Goal: Feedback & Contribution: Contribute content

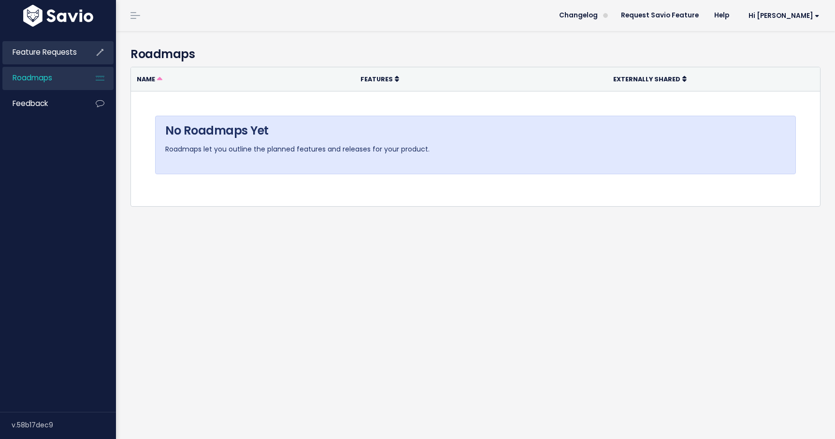
click at [29, 53] on span "Feature Requests" at bounding box center [45, 52] width 64 height 10
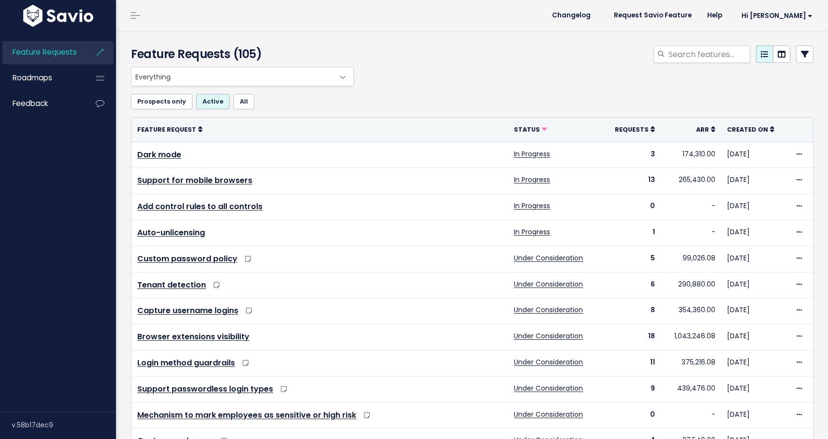
click at [185, 72] on span "Everything" at bounding box center [233, 76] width 203 height 18
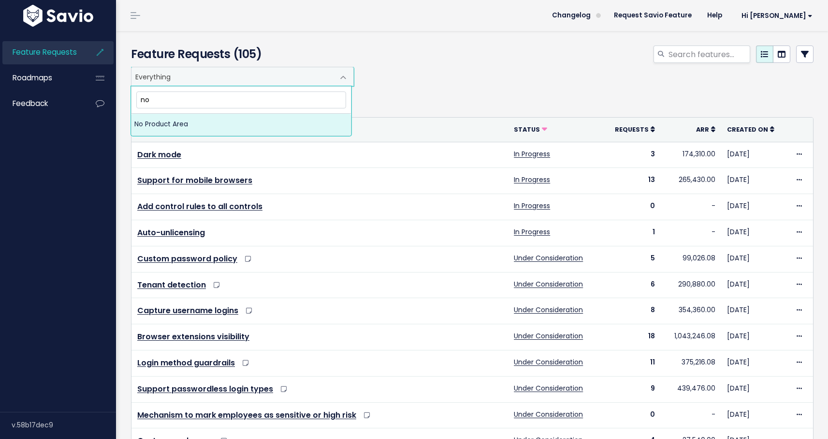
type input "n"
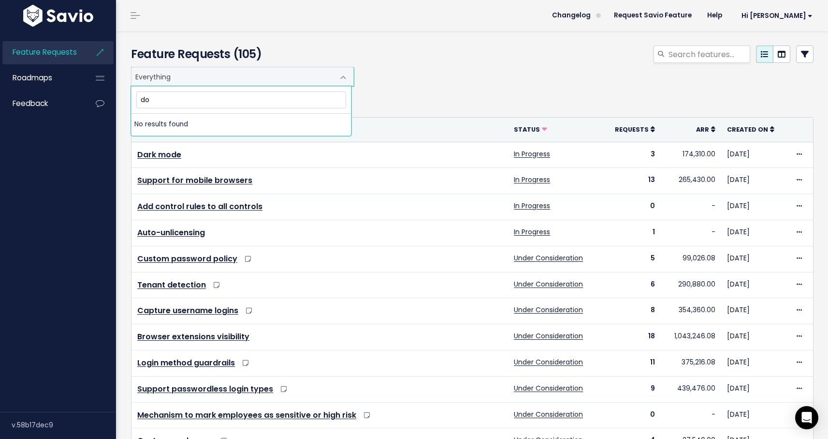
type input "d"
type input "username"
drag, startPoint x: 415, startPoint y: 67, endPoint x: 449, endPoint y: 66, distance: 33.4
click at [437, 67] on div "Everything No Product Area Discover Analyze Manage Fix Platform Everything" at bounding box center [470, 76] width 683 height 19
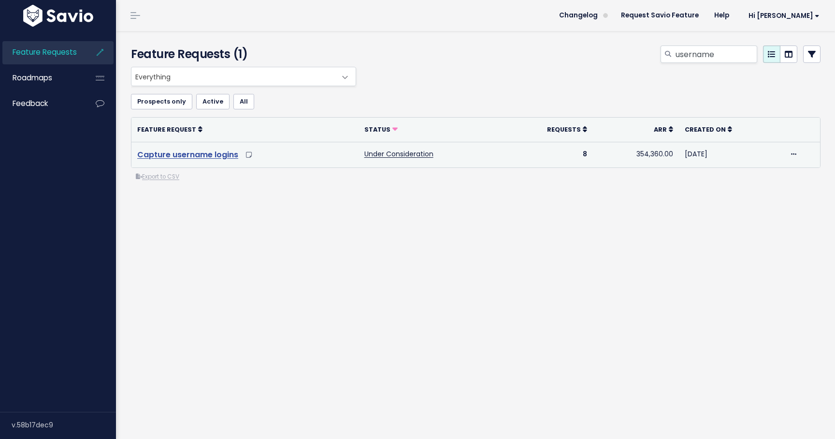
click at [220, 152] on link "Capture username logins" at bounding box center [187, 154] width 101 height 11
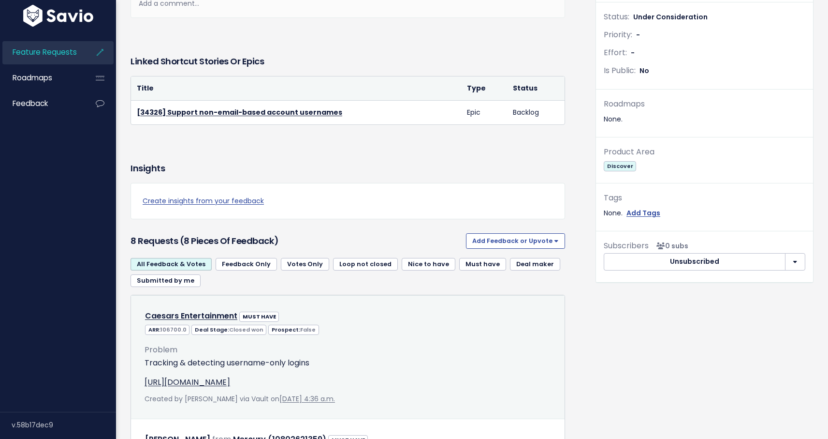
scroll to position [297, 0]
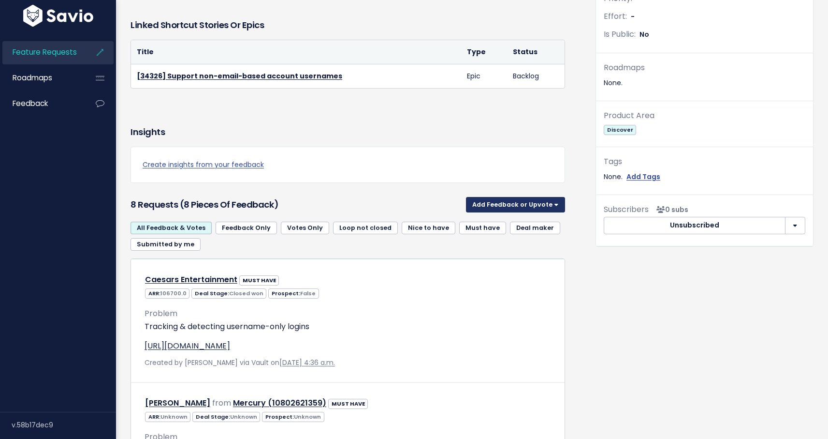
click at [523, 212] on button "Add Feedback or Upvote" at bounding box center [515, 204] width 99 height 15
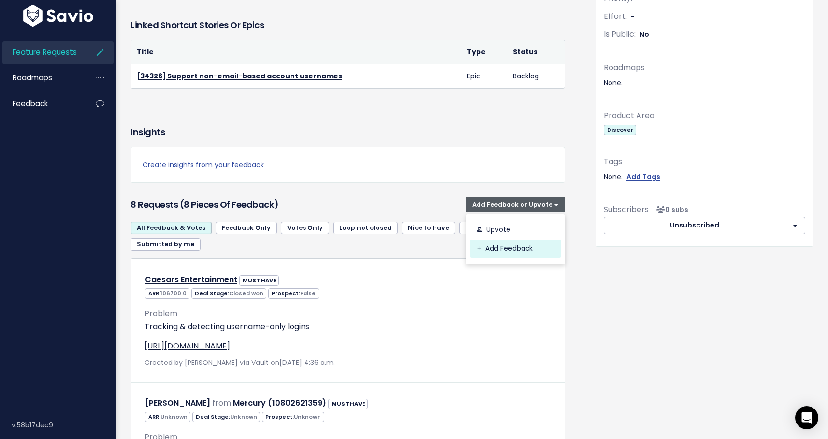
click at [524, 254] on link "Add Feedback" at bounding box center [515, 248] width 91 height 19
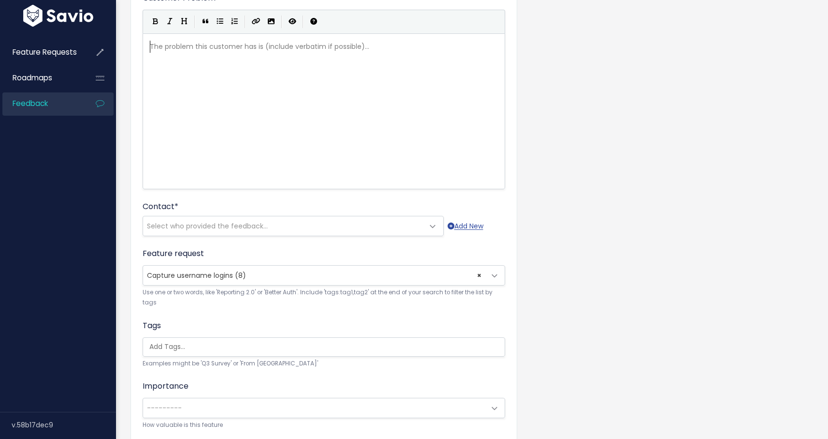
scroll to position [212, 0]
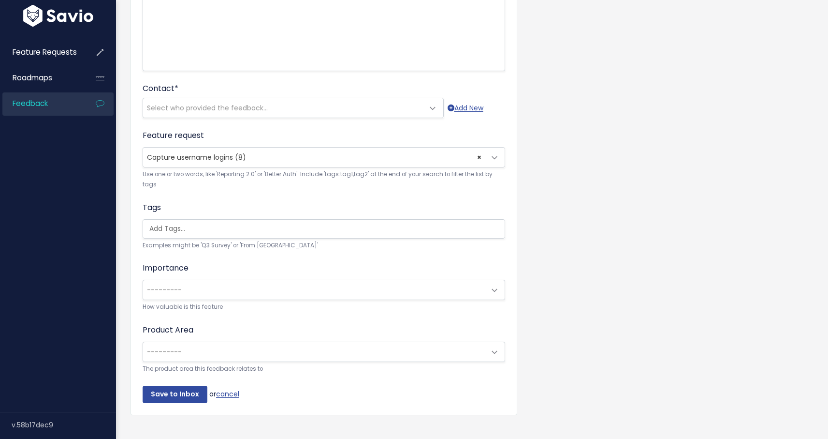
click at [225, 385] on form "Customer Problem * | | | | The problem this customer has is (include verbatim i…" at bounding box center [324, 138] width 363 height 528
click at [229, 388] on form "Customer Problem * | | | | The problem this customer has is (include verbatim i…" at bounding box center [324, 138] width 363 height 528
click at [240, 391] on form "Customer Problem * | | | | The problem this customer has is (include verbatim i…" at bounding box center [324, 138] width 363 height 528
click at [233, 394] on link "cancel" at bounding box center [227, 394] width 23 height 10
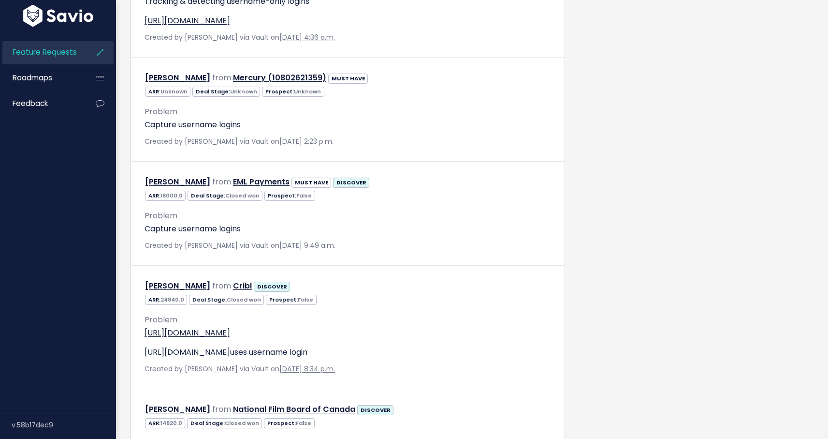
scroll to position [167, 0]
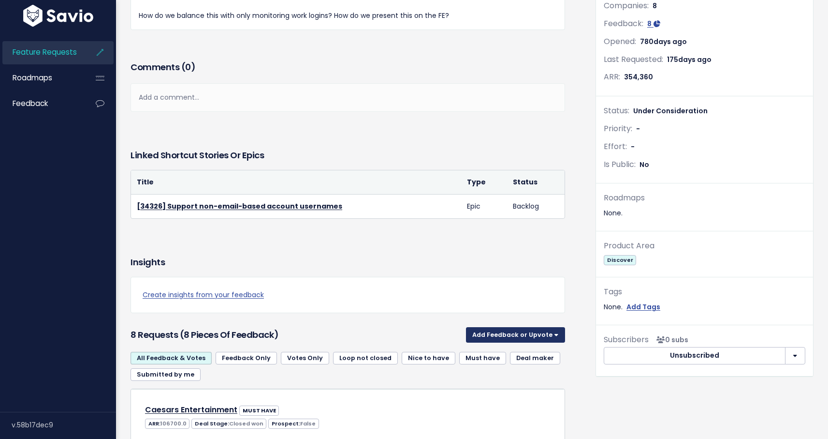
click at [549, 342] on button "Add Feedback or Upvote" at bounding box center [515, 334] width 99 height 15
click at [517, 365] on link "Upvote" at bounding box center [515, 360] width 91 height 19
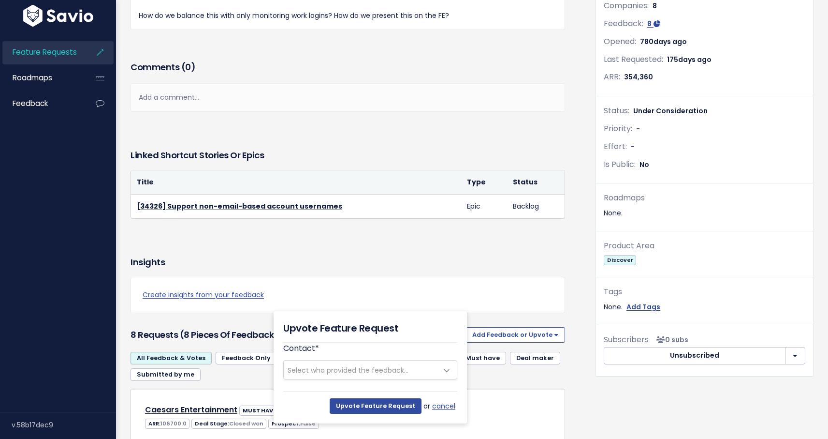
click at [385, 368] on span "Select who provided the feedback..." at bounding box center [348, 370] width 121 height 10
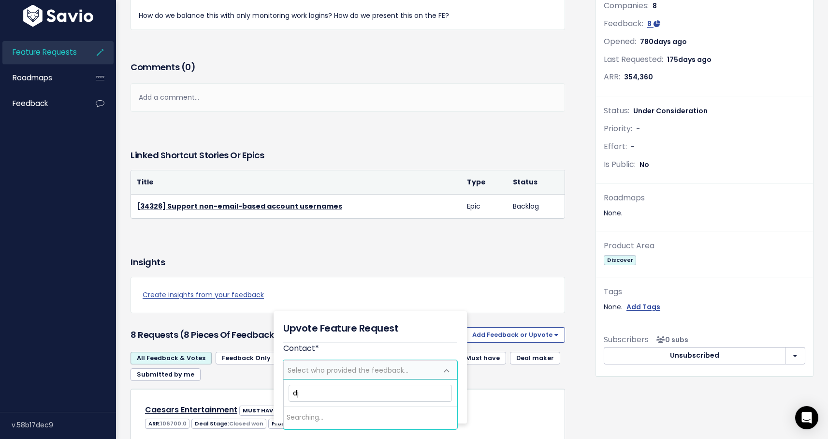
type input "d"
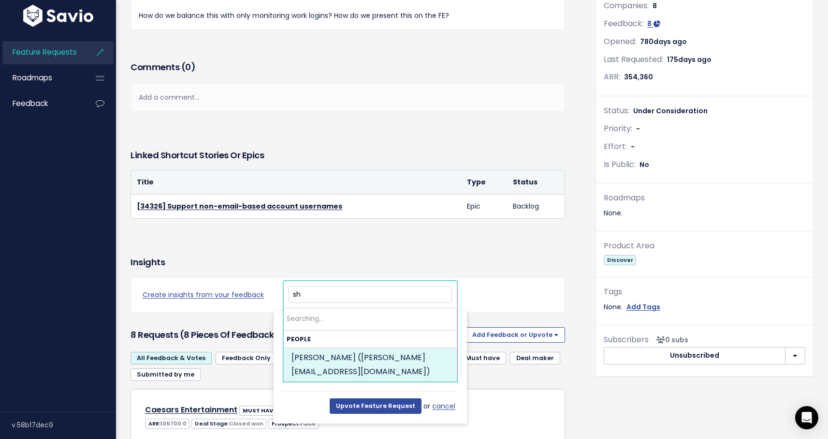
type input "s"
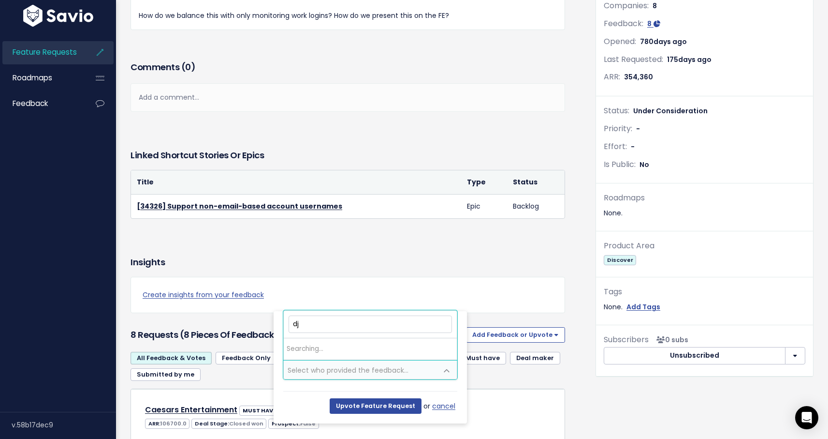
type input "d"
type input "m"
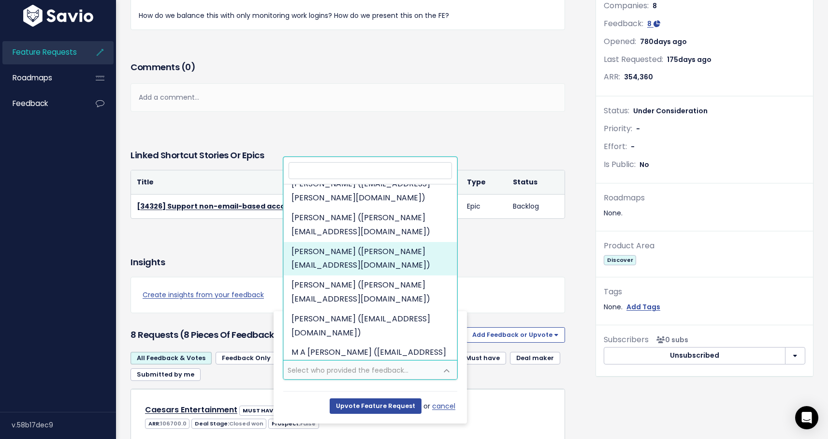
scroll to position [0, 0]
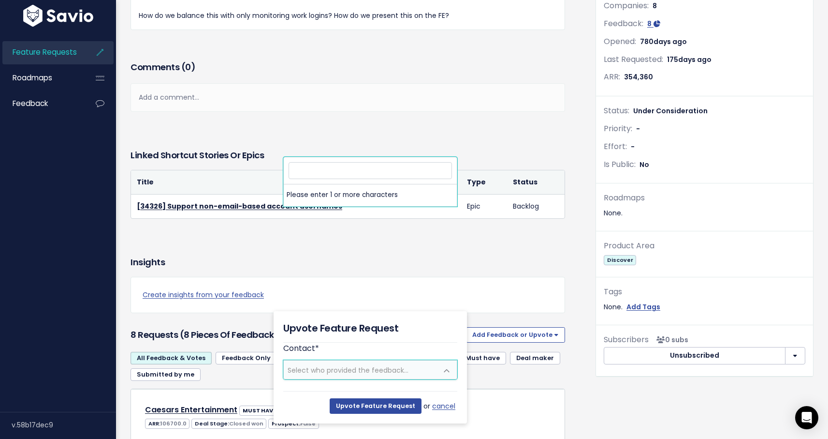
click at [392, 364] on span "Select who provided the feedback..." at bounding box center [361, 369] width 154 height 18
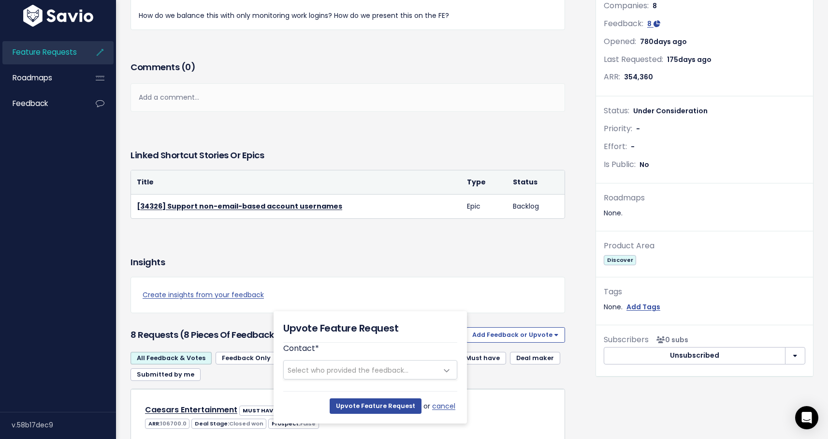
click at [520, 388] on div "All Feedback & Votes Feedback Only Votes Only Loop not closed Nice to have Must…" at bounding box center [348, 370] width 435 height 37
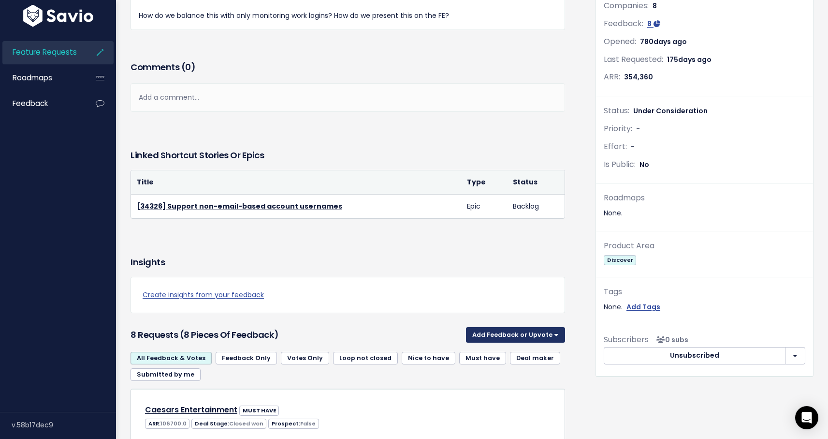
click at [515, 342] on button "Add Feedback or Upvote" at bounding box center [515, 334] width 99 height 15
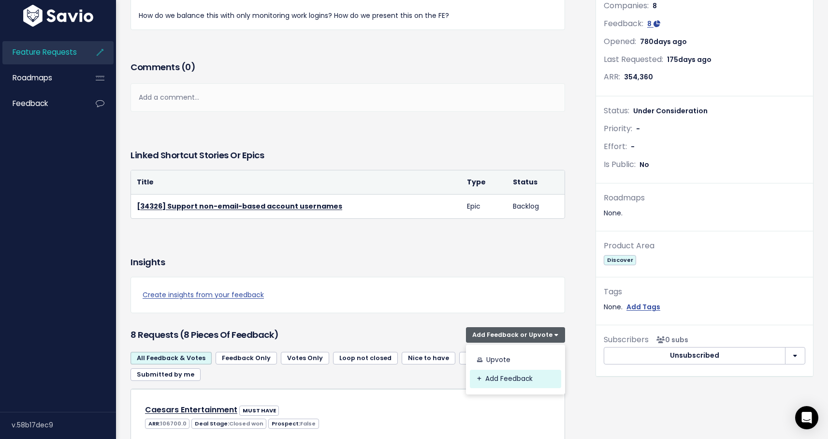
click at [495, 388] on link "Add Feedback" at bounding box center [515, 378] width 91 height 19
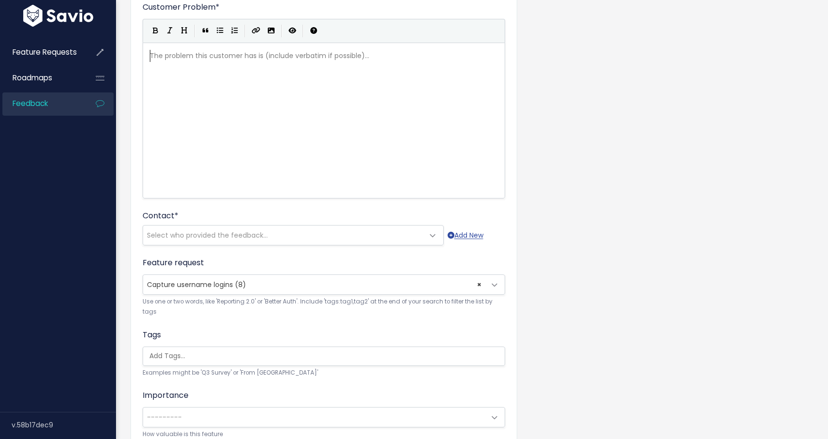
scroll to position [205, 0]
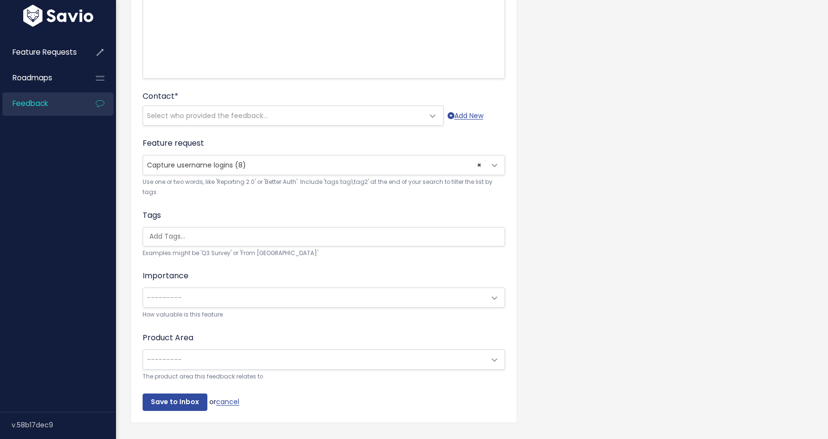
click at [275, 120] on span "Select who provided the feedback..." at bounding box center [283, 115] width 281 height 19
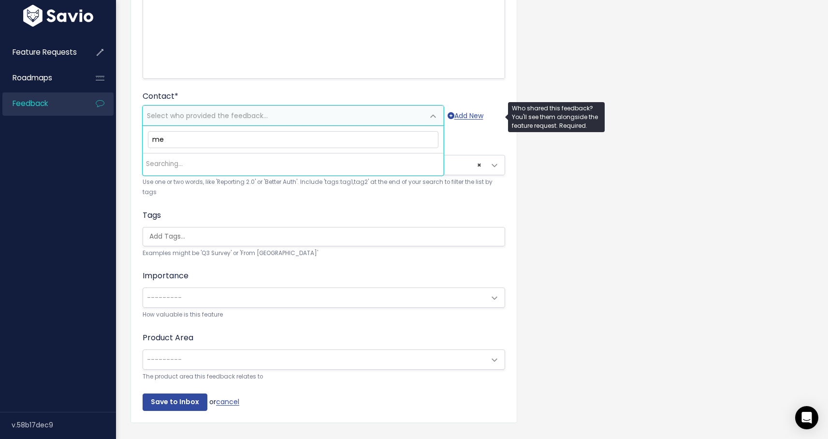
type input "m"
type input "d"
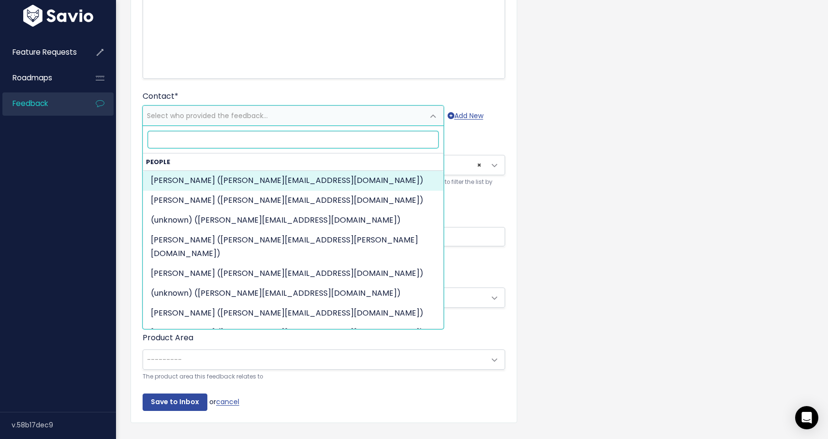
paste input "[EMAIL_ADDRESS][DOMAIN_NAME]"
type input "[EMAIL_ADDRESS][DOMAIN_NAME]"
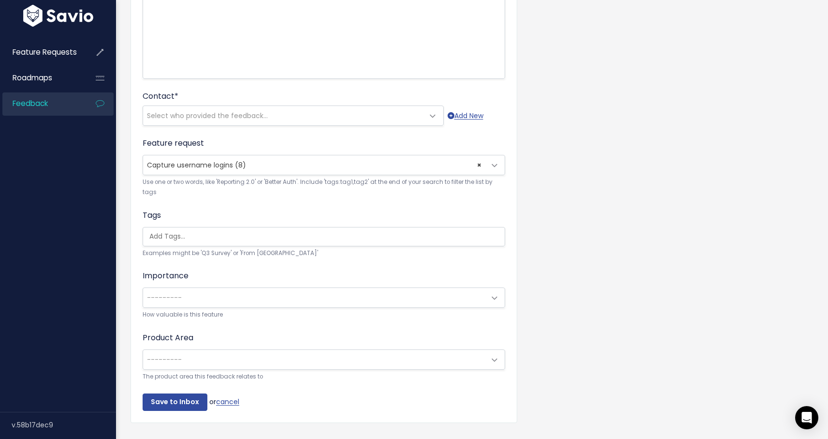
click at [528, 147] on div "Customer Problem * | | | | The problem this customer has is (include verbatim i…" at bounding box center [472, 153] width 698 height 583
click at [486, 114] on div "--------- Select who provided the feedback... Add New" at bounding box center [324, 117] width 363 height 18
click at [466, 115] on link "Add New" at bounding box center [466, 116] width 36 height 12
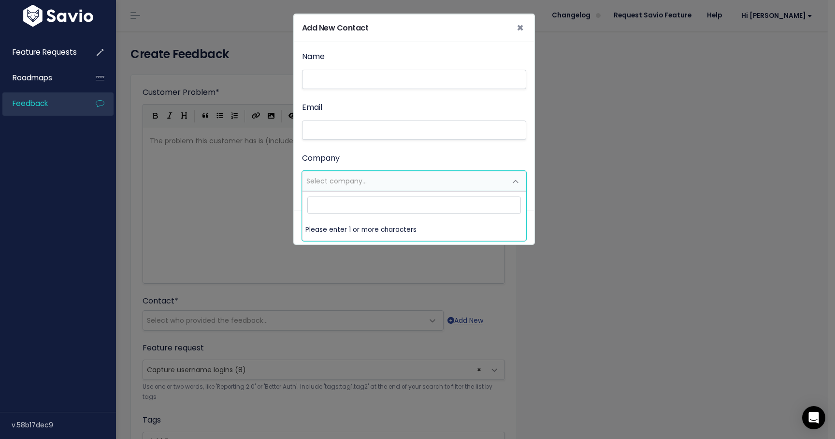
click at [348, 173] on span "Select company..." at bounding box center [405, 180] width 204 height 19
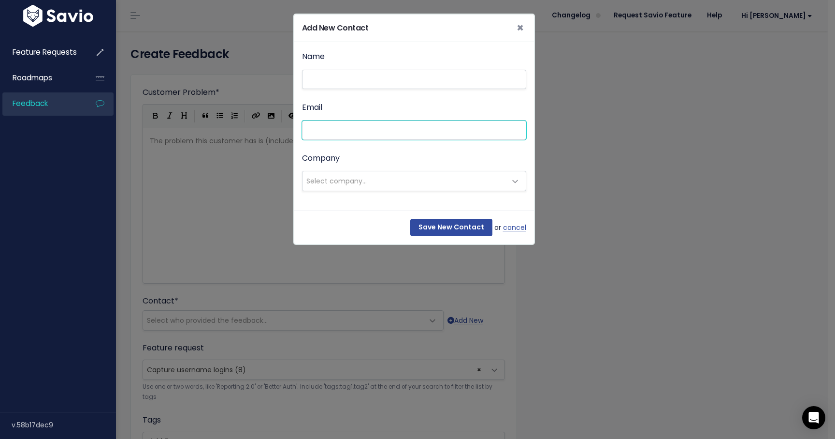
click at [347, 131] on input "Email" at bounding box center [414, 129] width 224 height 19
paste input "ddavis2@meaa.mea.com"
type input "ddavis2@meaa.mea.com"
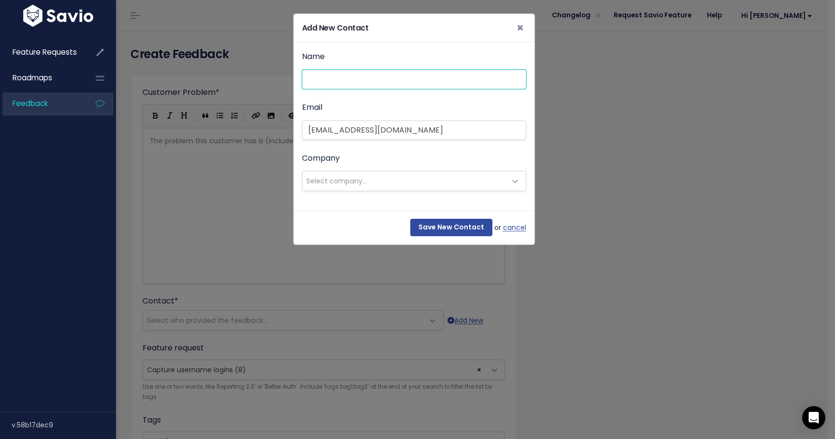
click at [356, 78] on input "Name" at bounding box center [414, 79] width 224 height 19
type input "[PERSON_NAME]"
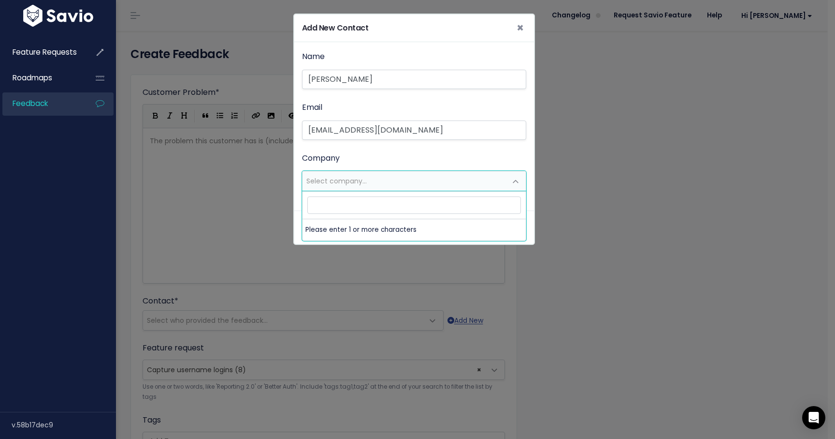
click at [413, 177] on span "Select company..." at bounding box center [405, 180] width 204 height 19
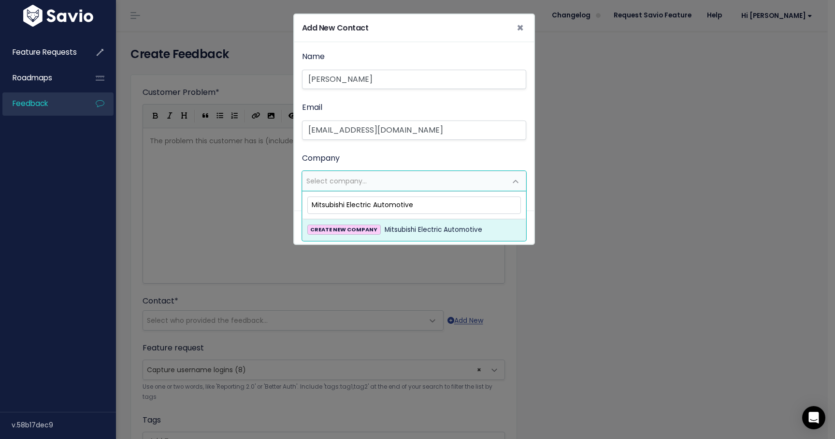
type input "Mitsubishi Electric Automotive"
click at [439, 224] on span "Mitsubishi Electric Automotive" at bounding box center [434, 230] width 98 height 12
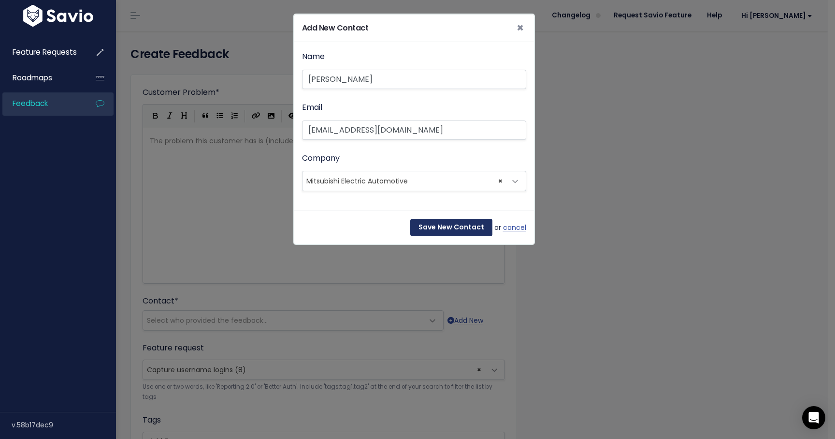
click at [456, 227] on input "Save New Contact" at bounding box center [451, 227] width 82 height 17
select select "92205338"
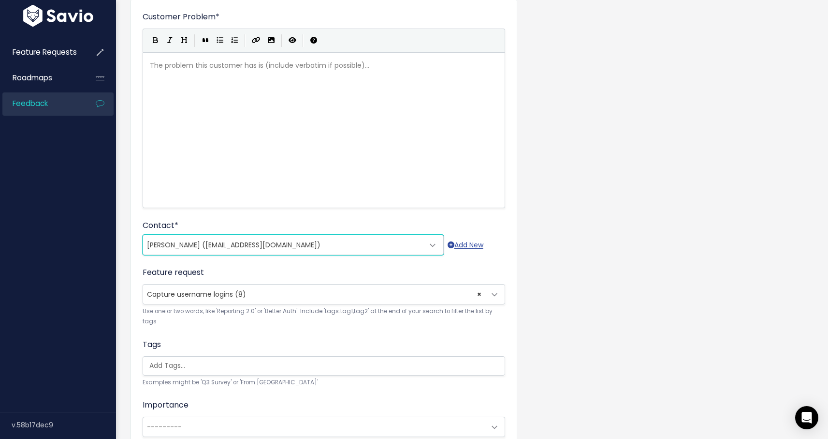
scroll to position [204, 0]
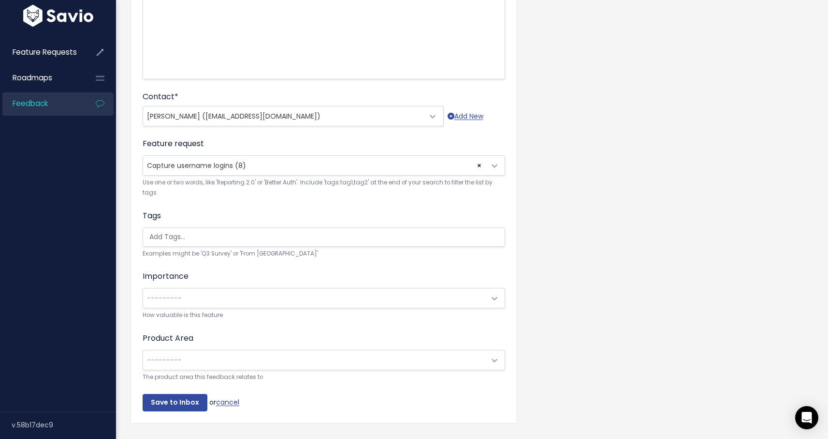
click at [339, 179] on small "Use one or two words, like 'Reporting 2.0' or 'Better Auth'. Include 'tags:tag1…" at bounding box center [324, 187] width 363 height 21
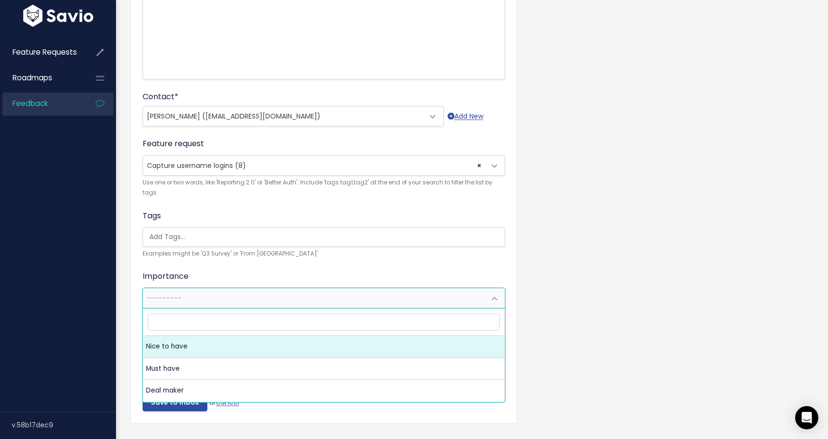
click at [229, 297] on span "---------" at bounding box center [314, 297] width 342 height 19
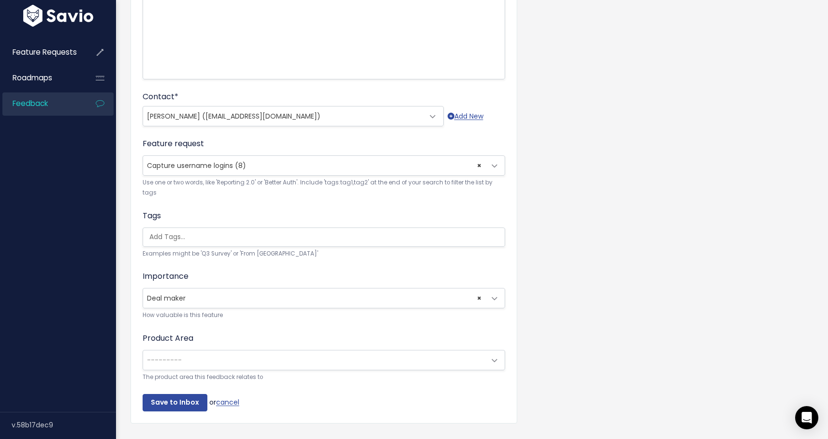
click at [206, 300] on span "× Deal maker" at bounding box center [314, 297] width 342 height 19
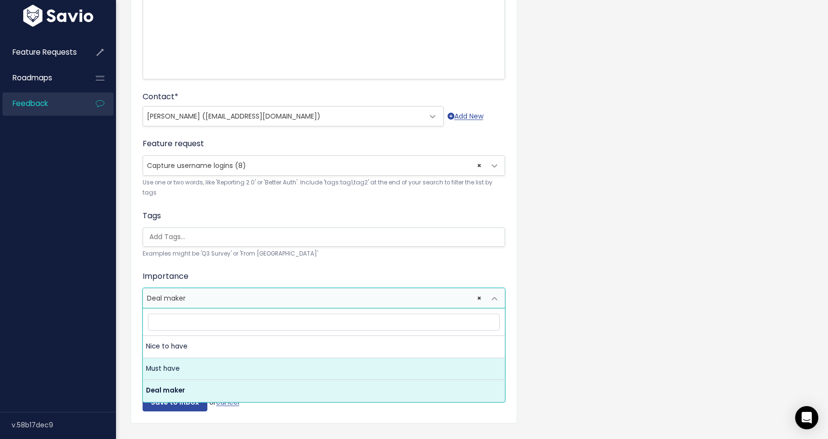
select select "MUST_HAVE"
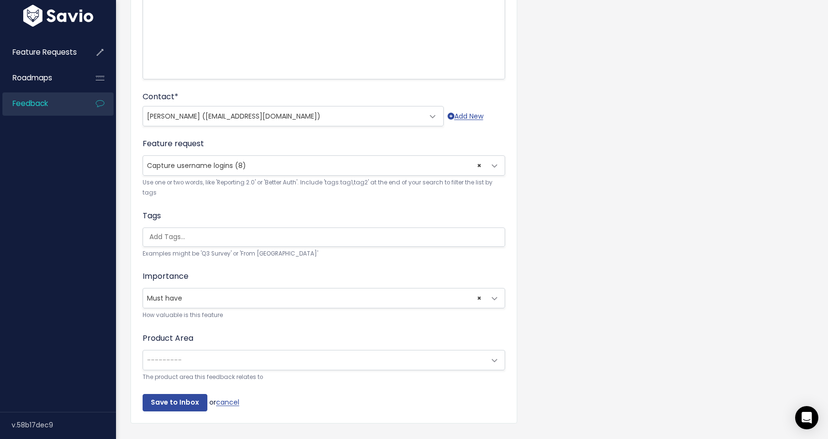
drag, startPoint x: 436, startPoint y: 390, endPoint x: 437, endPoint y: 384, distance: 6.0
click at [436, 390] on form "Customer Problem * | | | | The problem this customer has is (include verbatim i…" at bounding box center [324, 147] width 363 height 528
click at [436, 353] on span "---------" at bounding box center [314, 359] width 342 height 19
click at [209, 362] on span "× Platform" at bounding box center [314, 359] width 342 height 19
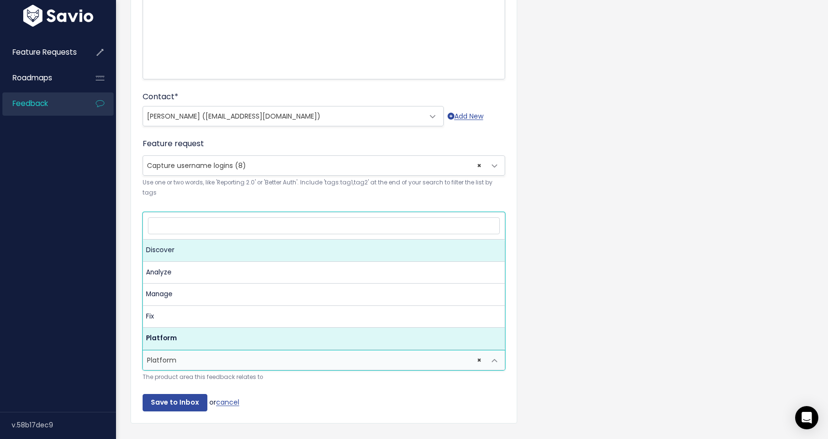
select select "MAIN:DISCOVER"
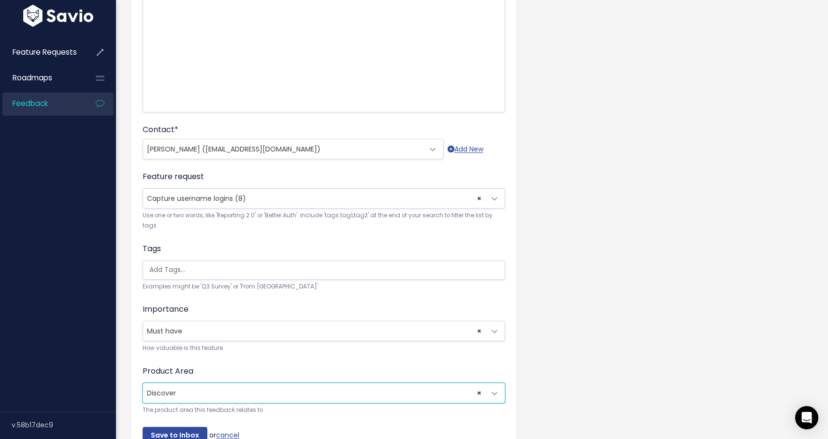
scroll to position [233, 0]
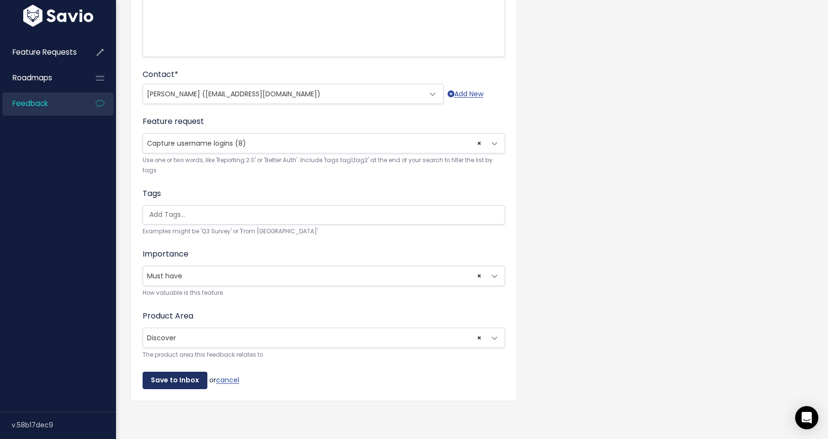
click at [171, 372] on input "Save to Inbox" at bounding box center [175, 379] width 65 height 17
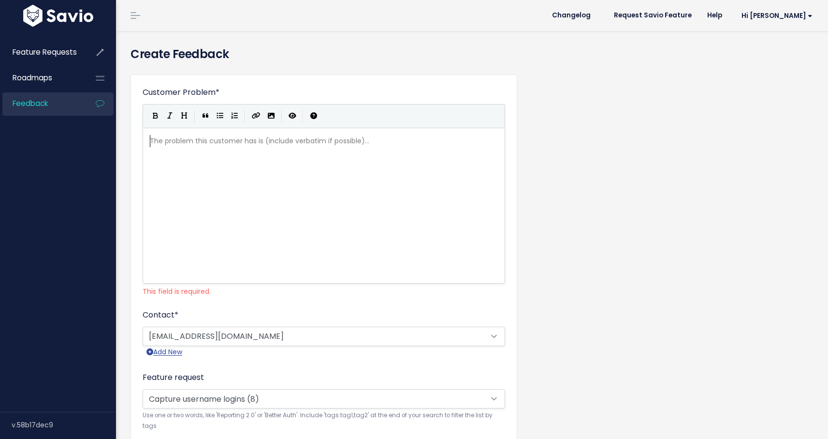
scroll to position [1, 0]
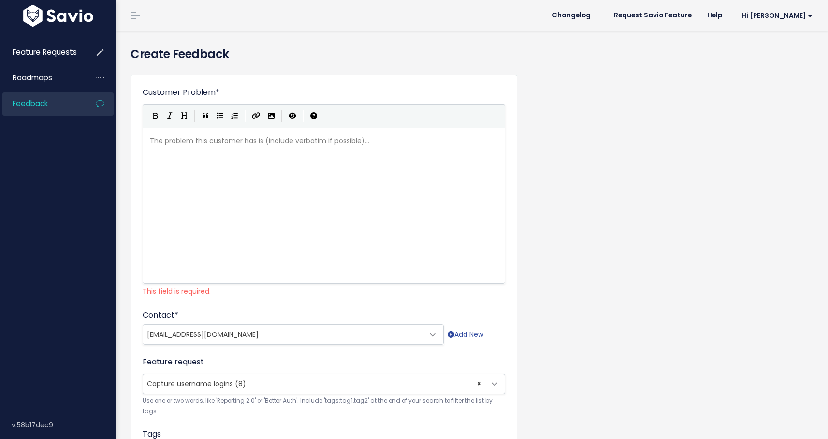
click at [265, 246] on div "The problem this customer has is (include verbatim if possible)... xxxxxxxxxx ​" at bounding box center [336, 217] width 376 height 169
type textarea "Many car"
type textarea "car manufacturuers that interface with MEAA send username logins only and do no…"
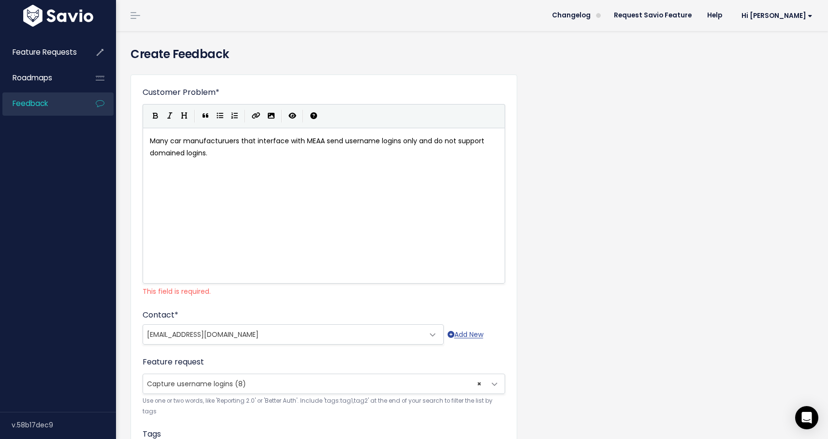
type textarea "ed logins."
click at [586, 220] on div "Customer Problem * Many car manufacturuers that interface with MEAA send userna…" at bounding box center [472, 365] width 698 height 597
click at [300, 334] on span "[EMAIL_ADDRESS][DOMAIN_NAME]" at bounding box center [283, 333] width 281 height 19
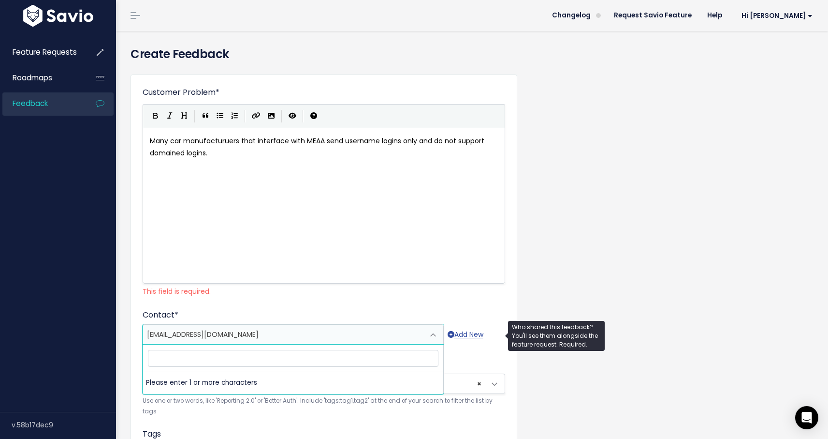
click at [300, 335] on span "[EMAIL_ADDRESS][DOMAIN_NAME]" at bounding box center [283, 333] width 281 height 19
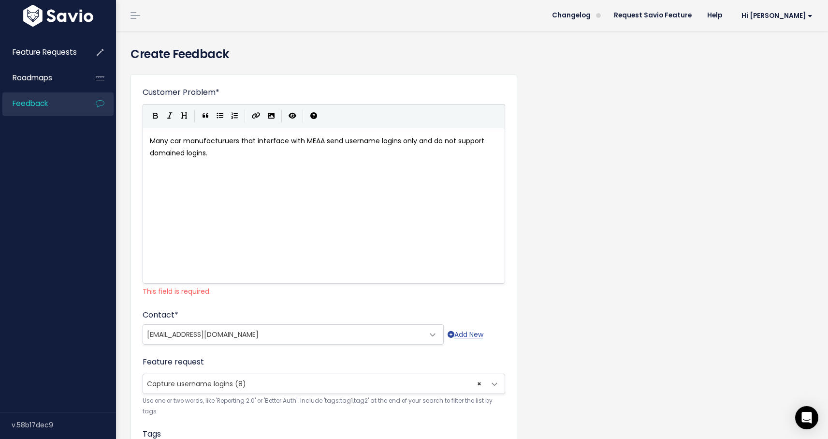
click at [447, 241] on div "xxxxxxxxxx Many car manufacturuers that interface with MEAA send username login…" at bounding box center [336, 217] width 376 height 169
click at [214, 141] on span "Many car manufacturuers that interface with MEAA send username logins only and …" at bounding box center [318, 147] width 337 height 22
type textarea "manufacturuers"
click at [612, 181] on div "Customer Problem * Many car manufacturers that interface with MEAA send usernam…" at bounding box center [472, 365] width 698 height 597
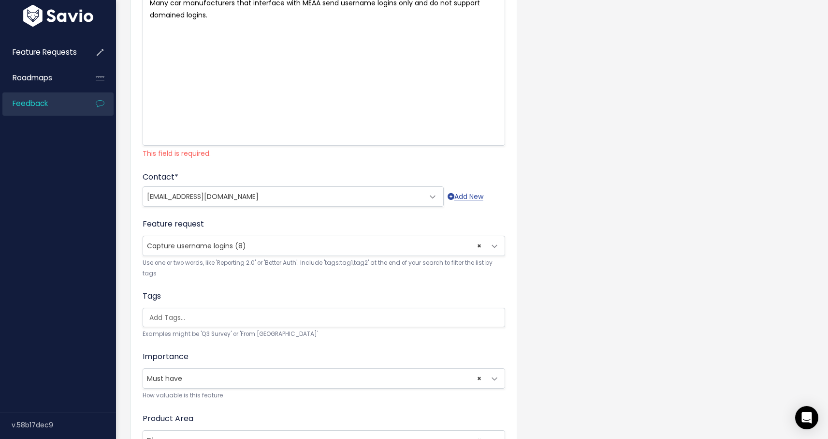
scroll to position [248, 0]
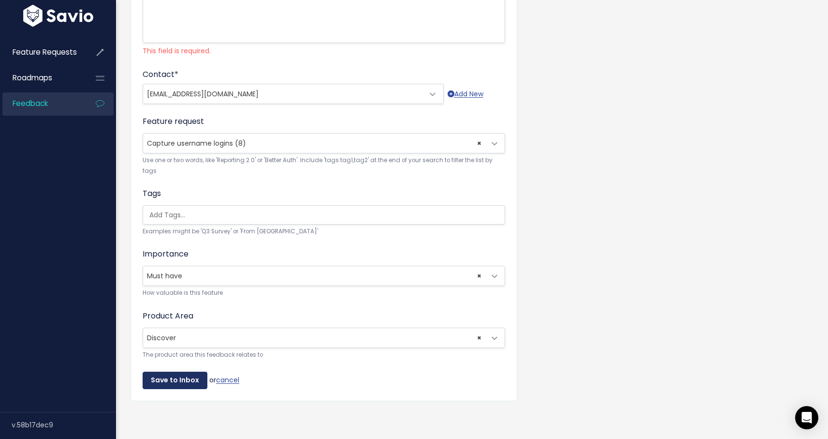
click at [169, 374] on input "Save to Inbox" at bounding box center [175, 379] width 65 height 17
